Goal: Task Accomplishment & Management: Use online tool/utility

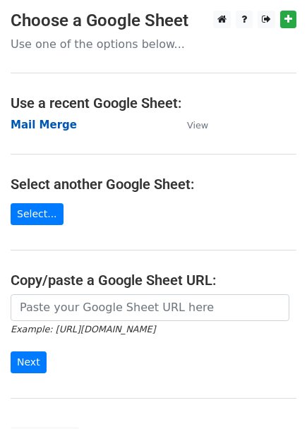
click at [49, 126] on strong "Mail Merge" at bounding box center [44, 125] width 66 height 13
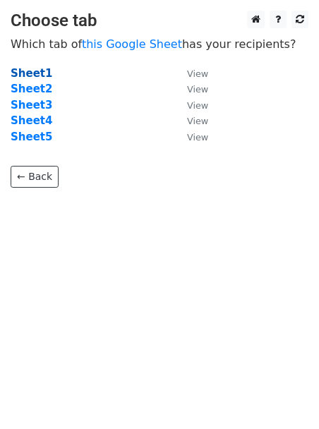
click at [25, 77] on strong "Sheet1" at bounding box center [32, 73] width 42 height 13
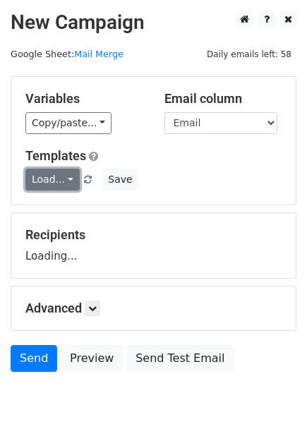
click at [54, 187] on link "Load..." at bounding box center [52, 180] width 54 height 22
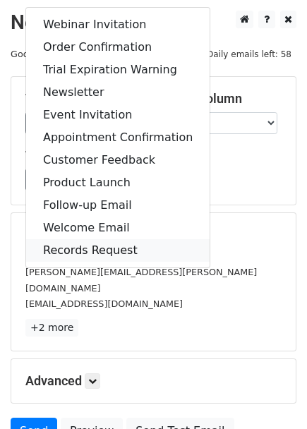
click at [84, 253] on link "Records Request" at bounding box center [117, 250] width 183 height 23
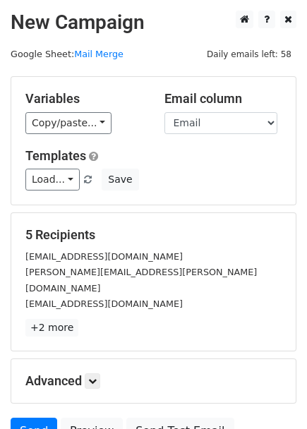
scroll to position [78, 0]
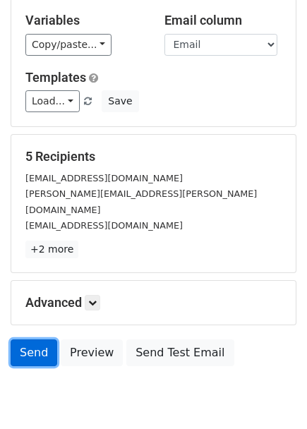
click at [28, 342] on link "Send" at bounding box center [34, 352] width 47 height 27
